Goal: Navigation & Orientation: Find specific page/section

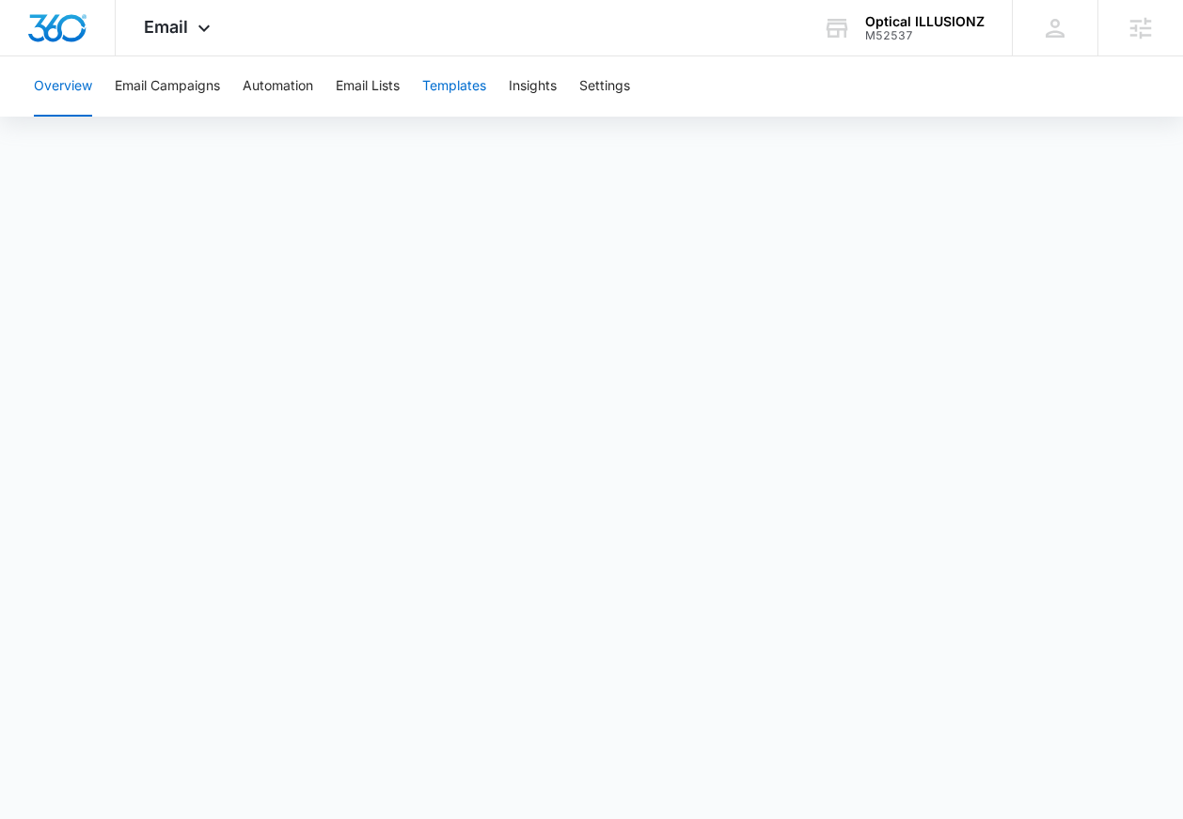
click at [433, 86] on button "Templates" at bounding box center [454, 86] width 64 height 60
click at [458, 93] on button "Templates" at bounding box center [454, 86] width 64 height 60
click at [449, 87] on button "Templates" at bounding box center [454, 86] width 64 height 60
click at [459, 84] on button "Templates" at bounding box center [454, 86] width 64 height 60
click at [366, 86] on button "Email Lists" at bounding box center [368, 86] width 64 height 60
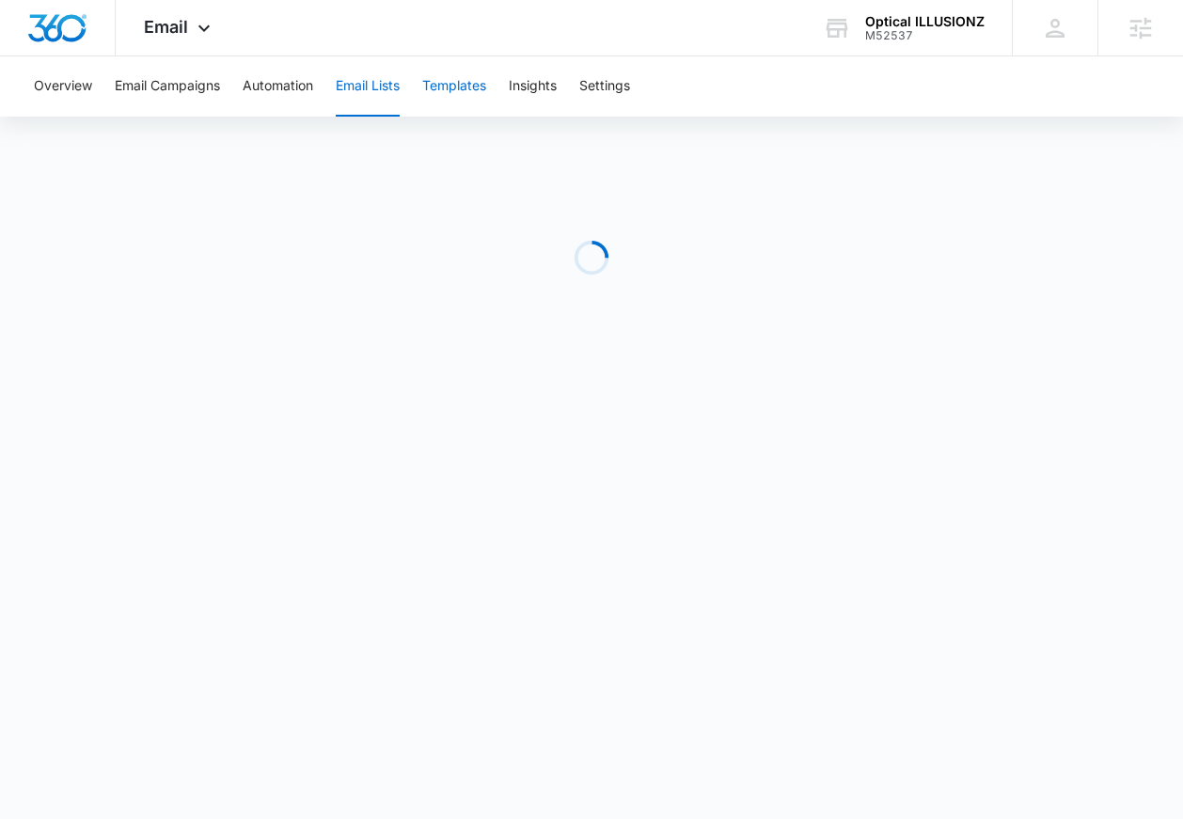
click at [465, 82] on button "Templates" at bounding box center [454, 86] width 64 height 60
click at [389, 89] on button "Email Lists" at bounding box center [368, 86] width 64 height 60
click at [464, 82] on button "Templates" at bounding box center [454, 86] width 64 height 60
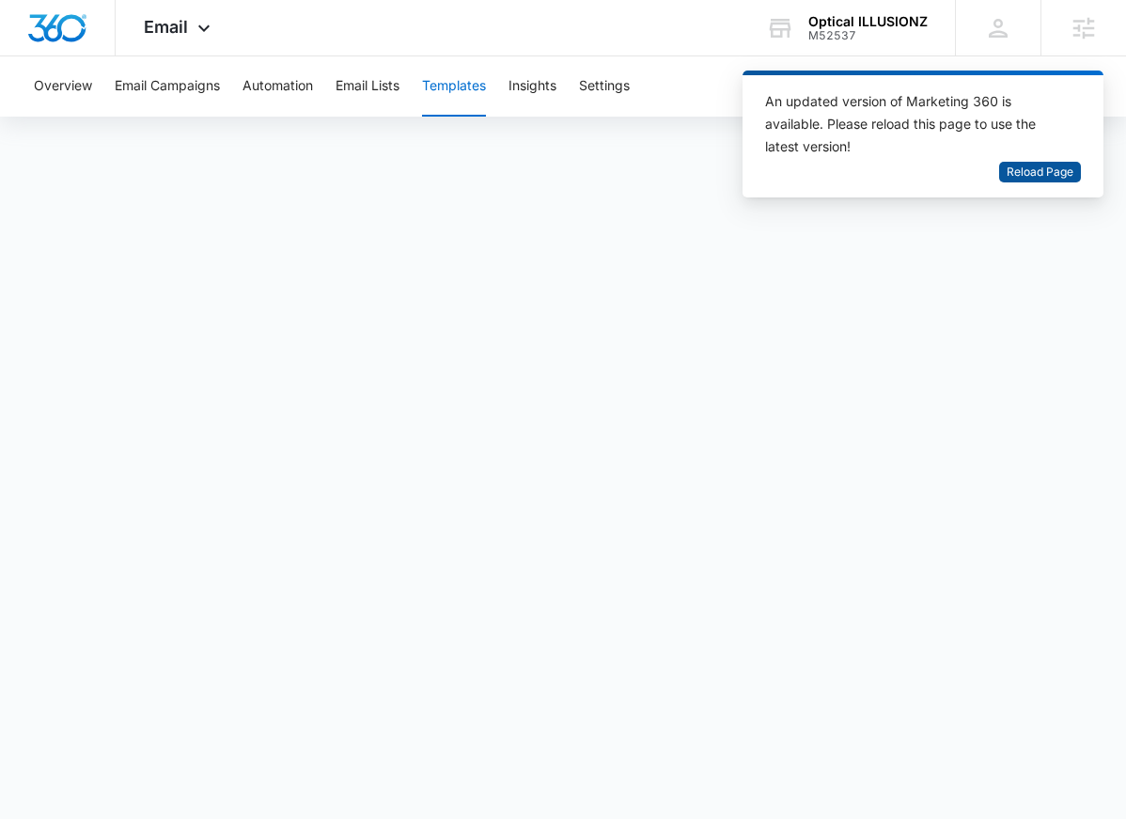
click at [1047, 169] on span "Reload Page" at bounding box center [1040, 173] width 67 height 18
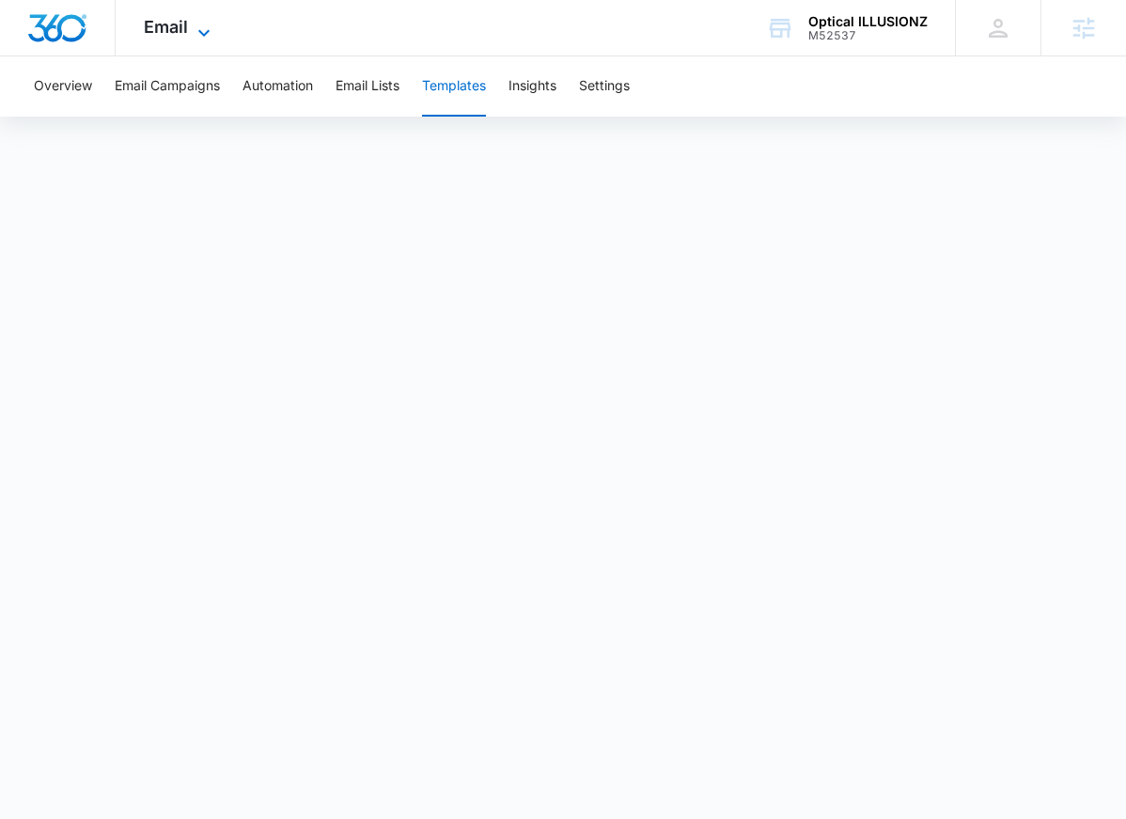
click at [193, 29] on icon at bounding box center [204, 33] width 23 height 23
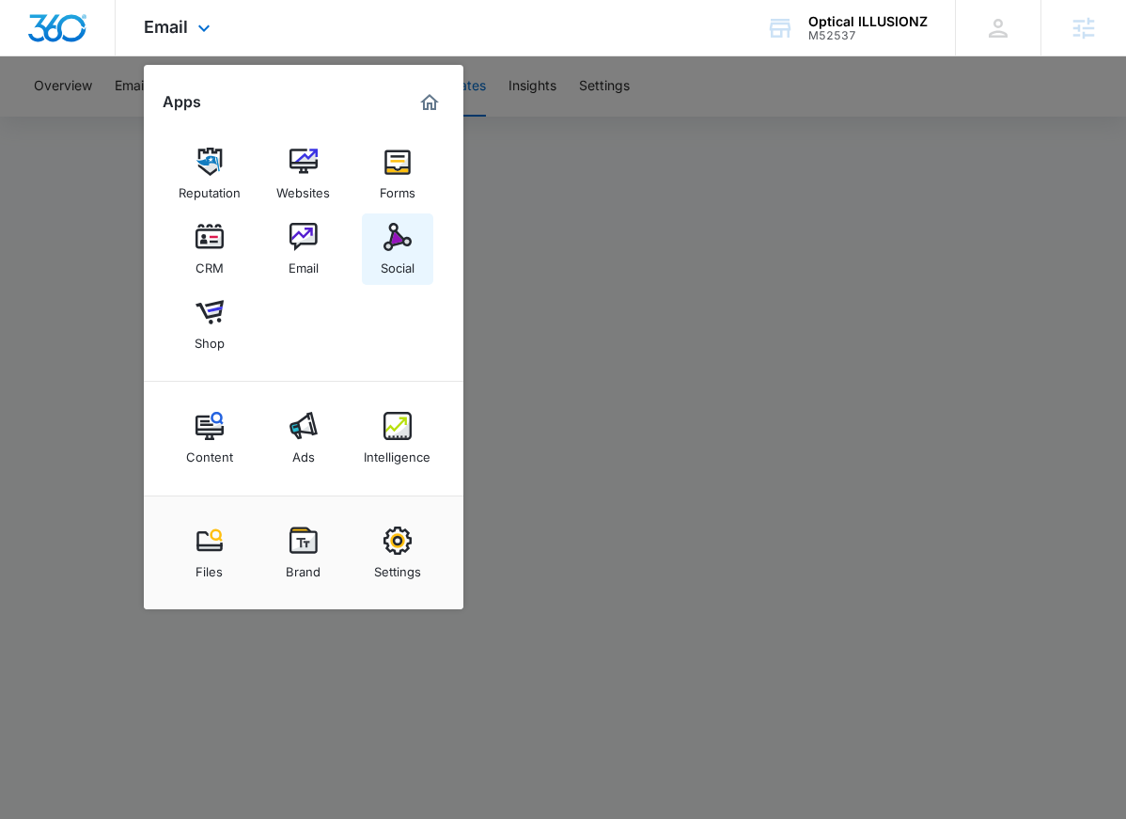
click at [387, 238] on img at bounding box center [398, 237] width 28 height 28
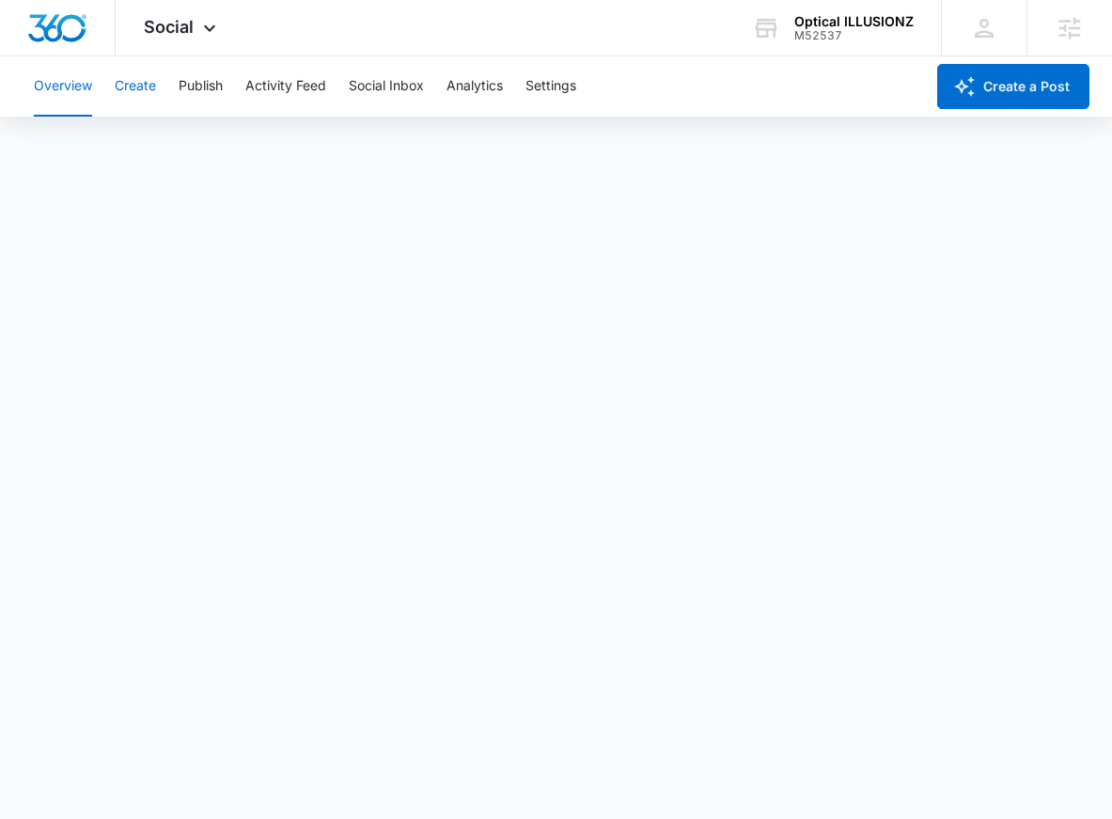
click at [139, 87] on button "Create" at bounding box center [135, 86] width 41 height 60
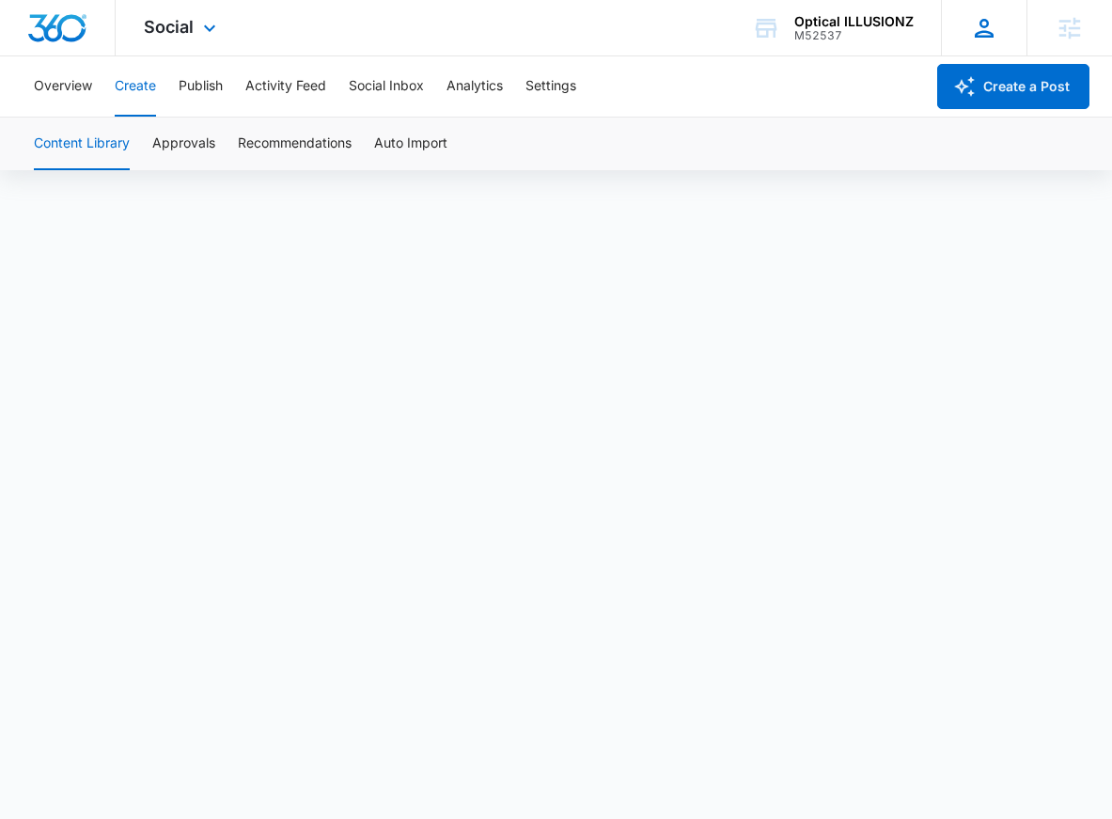
scroll to position [13, 0]
click at [201, 142] on button "Approvals" at bounding box center [183, 144] width 63 height 53
click at [191, 24] on span "Social" at bounding box center [169, 27] width 50 height 20
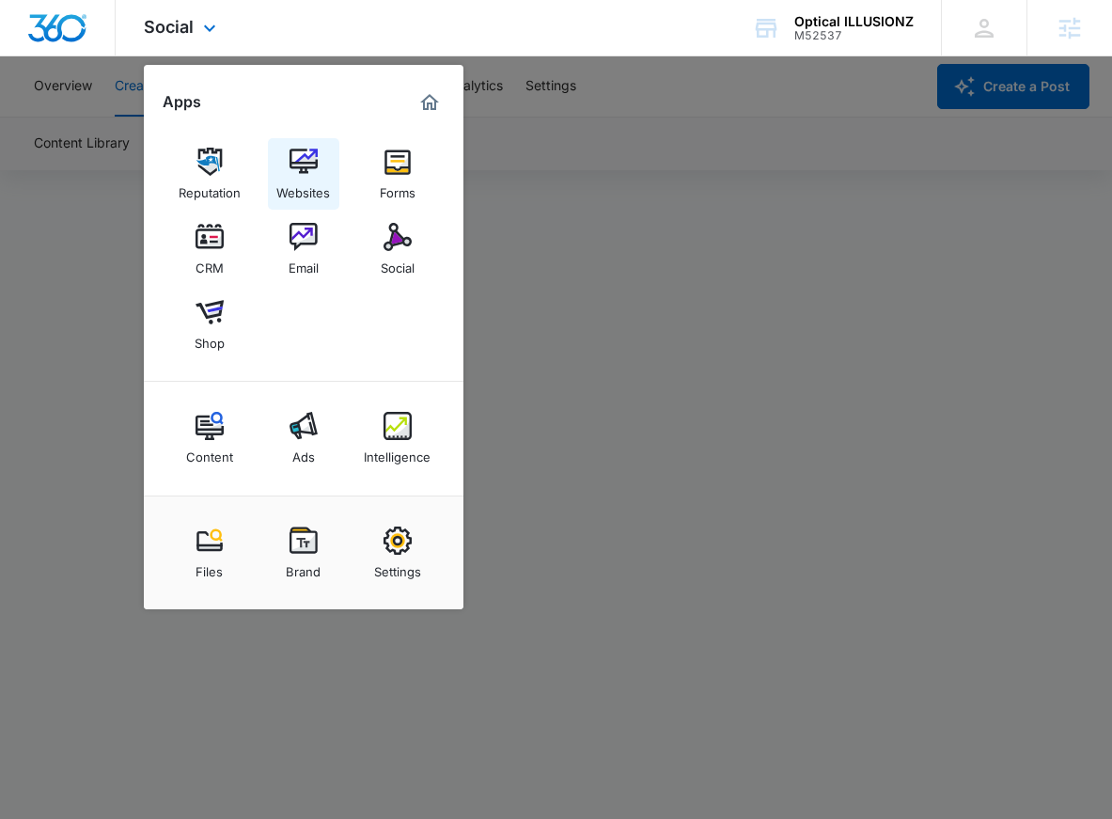
click at [300, 180] on div "Websites" at bounding box center [303, 188] width 54 height 24
